Goal: Register for event/course

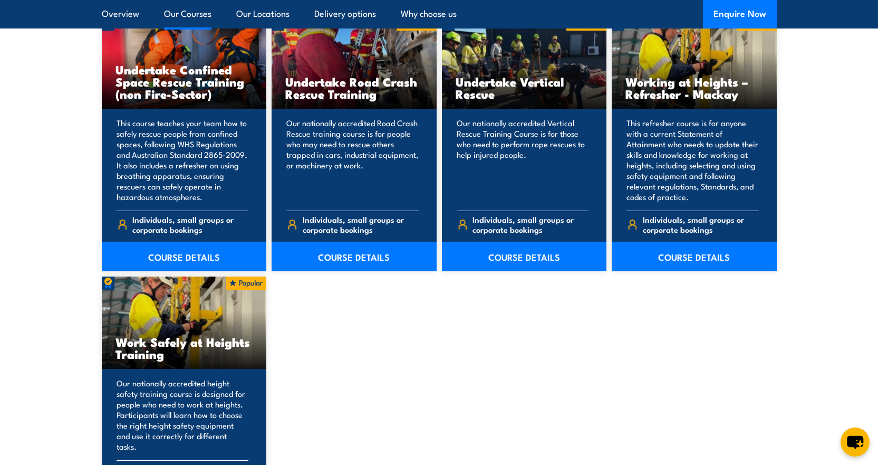
scroll to position [1266, 0]
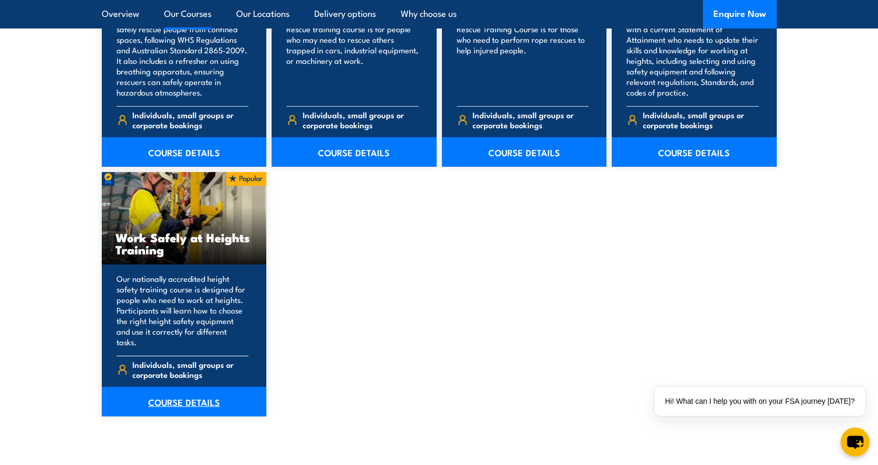
click at [172, 387] on link "COURSE DETAILS" at bounding box center [184, 402] width 165 height 30
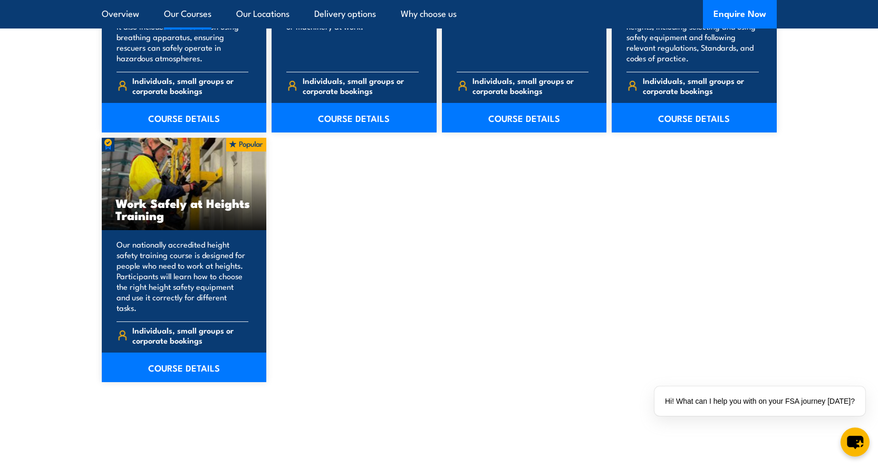
scroll to position [1319, 0]
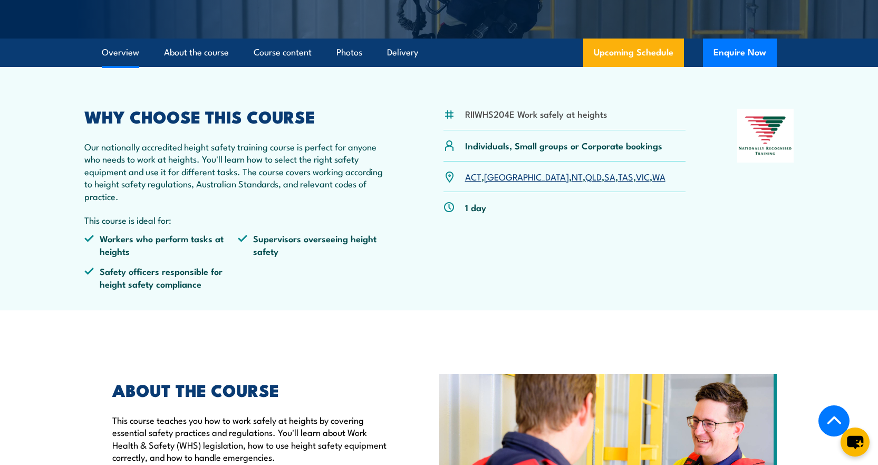
click at [653, 177] on link "WA" at bounding box center [659, 176] width 13 height 13
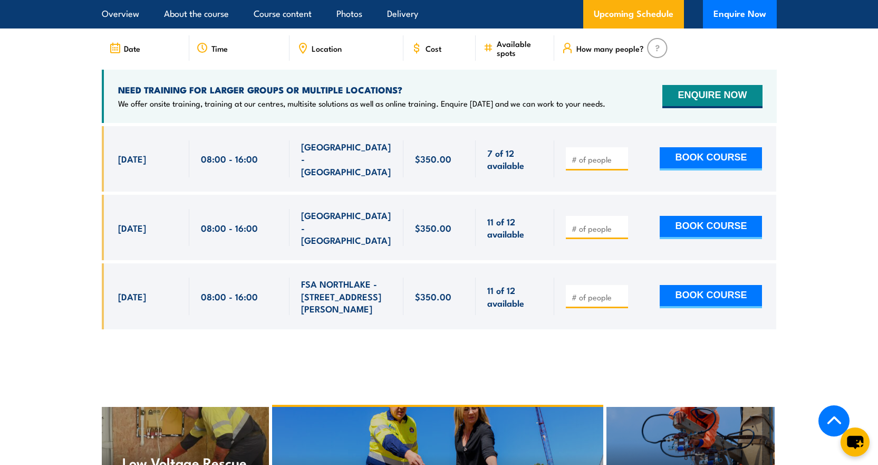
scroll to position [1995, 0]
